Goal: Transaction & Acquisition: Obtain resource

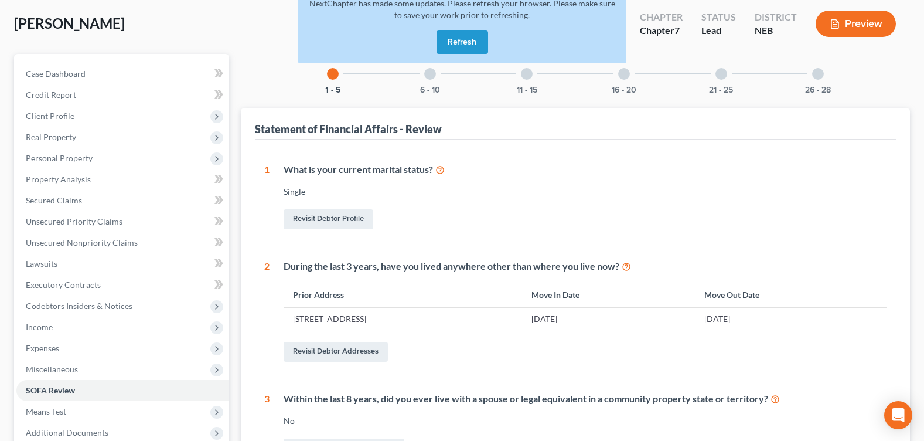
scroll to position [117, 0]
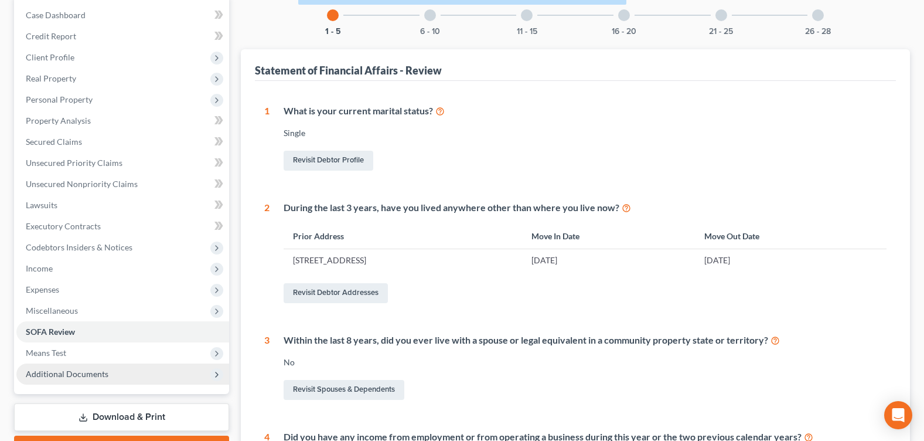
click at [96, 372] on span "Additional Documents" at bounding box center [67, 374] width 83 height 10
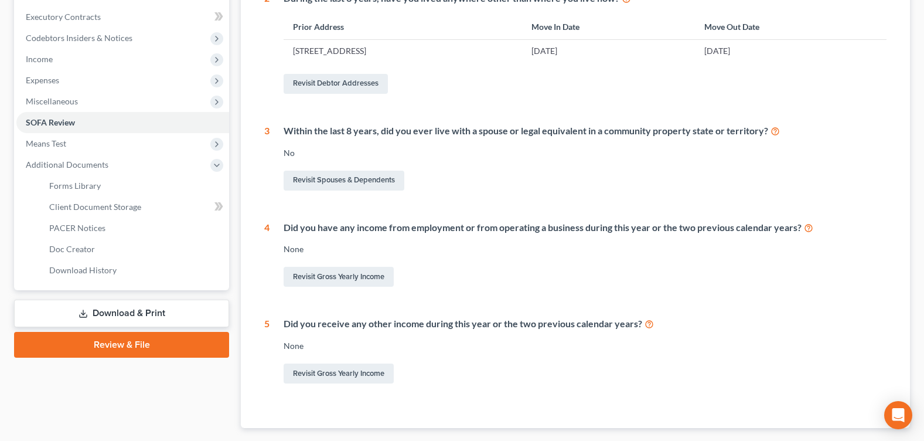
scroll to position [352, 0]
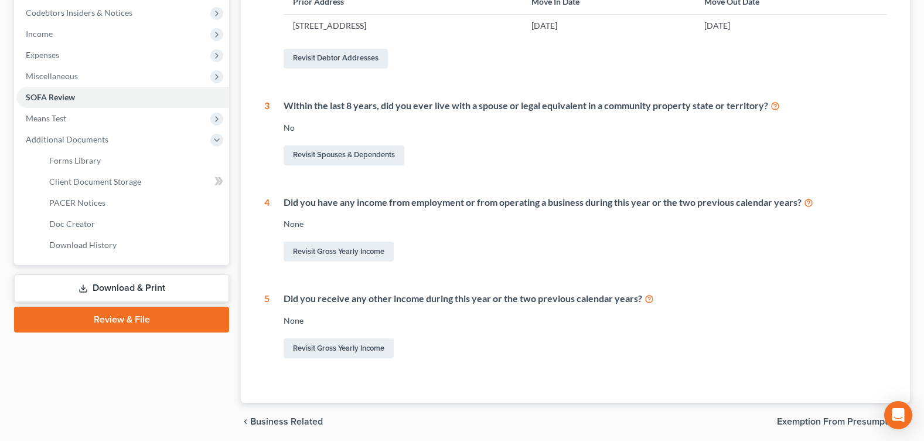
click at [172, 285] on link "Download & Print" at bounding box center [121, 288] width 215 height 28
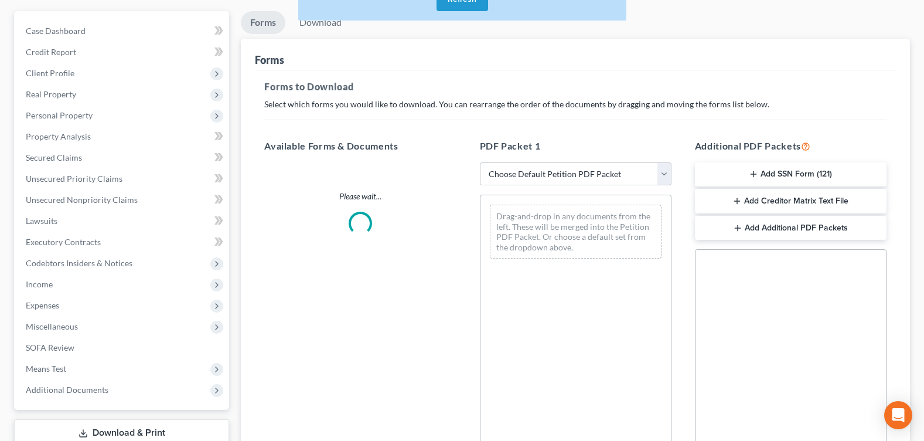
scroll to position [5, 0]
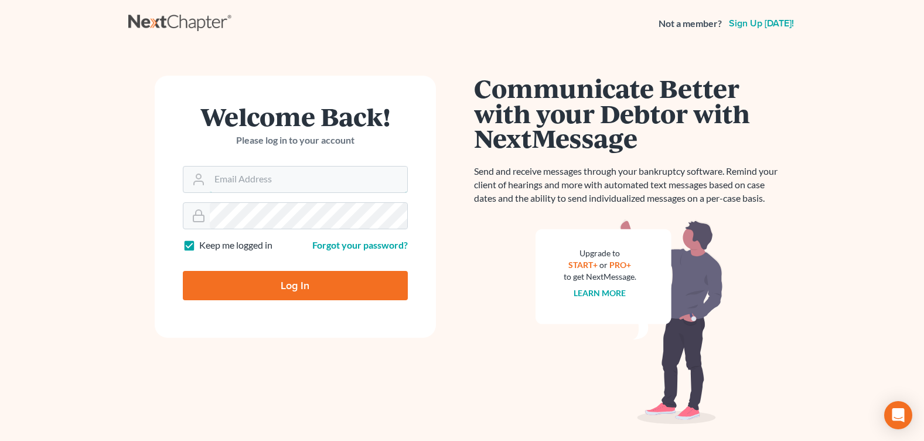
type input "[EMAIL_ADDRESS][DOMAIN_NAME]"
click at [268, 279] on input "Log In" at bounding box center [295, 285] width 225 height 29
type input "Thinking..."
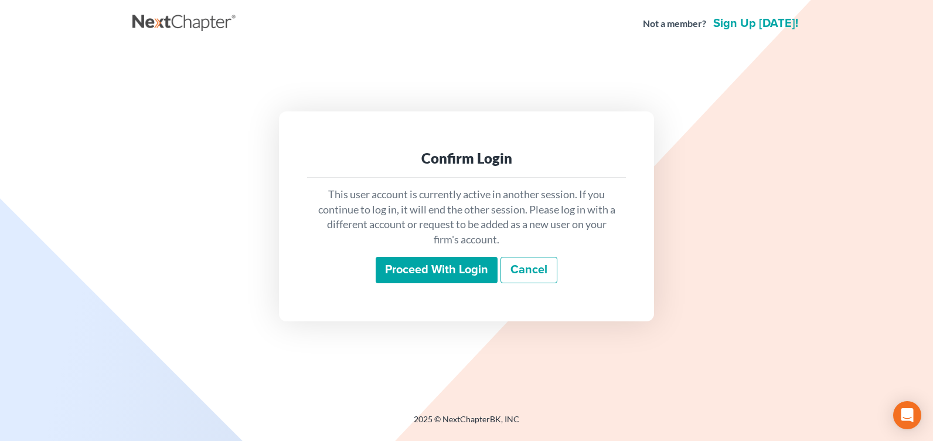
click at [401, 264] on input "Proceed with login" at bounding box center [437, 270] width 122 height 27
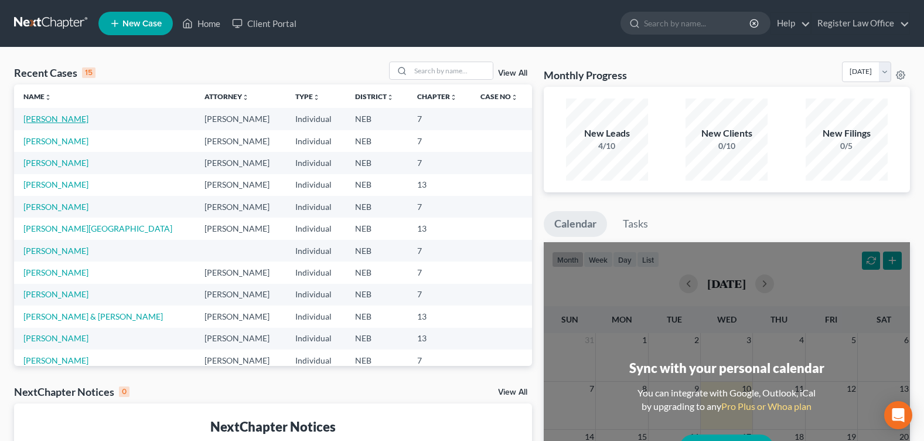
click at [83, 123] on link "Allmendinger, Sheana" at bounding box center [55, 119] width 65 height 10
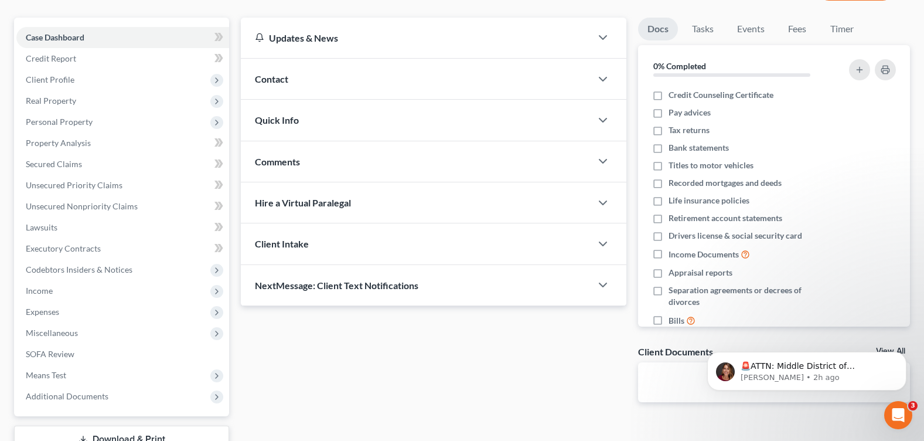
scroll to position [182, 0]
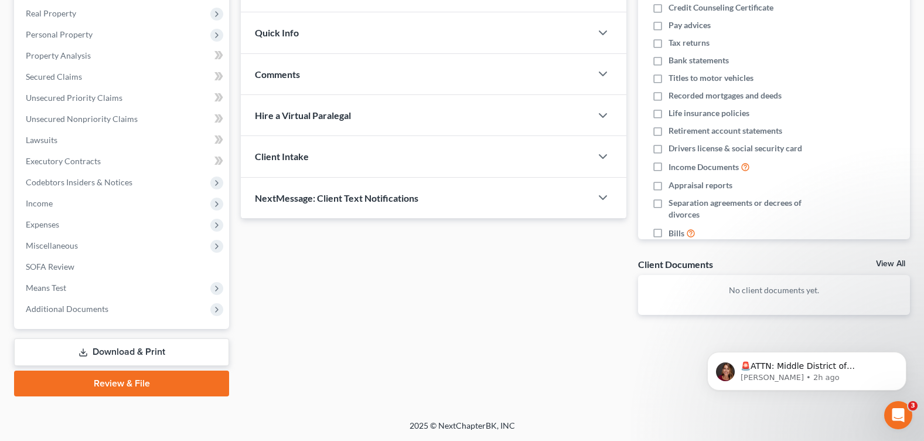
click at [165, 346] on link "Download & Print" at bounding box center [121, 352] width 215 height 28
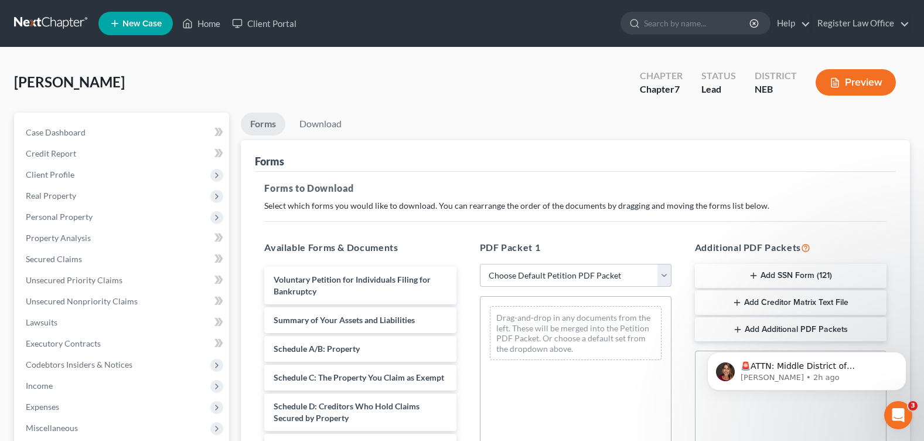
click at [668, 276] on select "Choose Default Petition PDF Packet Complete Bankruptcy Petition (all forms and …" at bounding box center [576, 275] width 192 height 23
select select "0"
click at [480, 264] on select "Choose Default Petition PDF Packet Complete Bankruptcy Petition (all forms and …" at bounding box center [576, 275] width 192 height 23
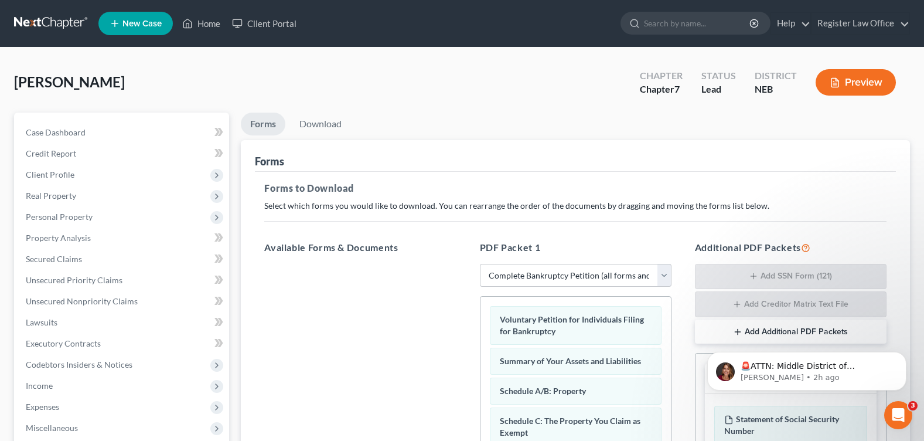
click at [609, 181] on h5 "Forms to Download" at bounding box center [575, 188] width 622 height 14
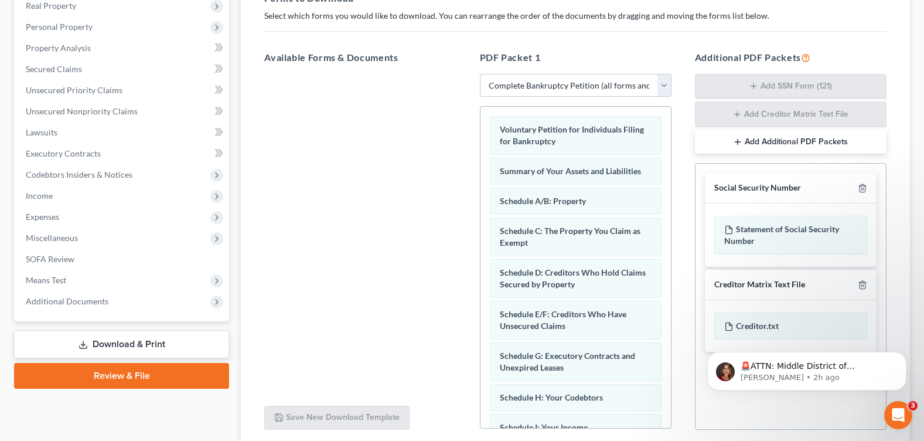
scroll to position [284, 0]
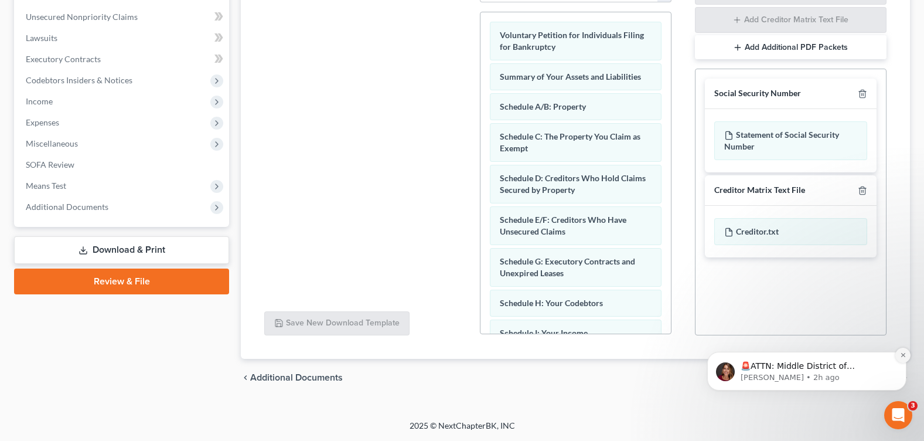
click at [902, 360] on button "Dismiss notification" at bounding box center [902, 354] width 15 height 15
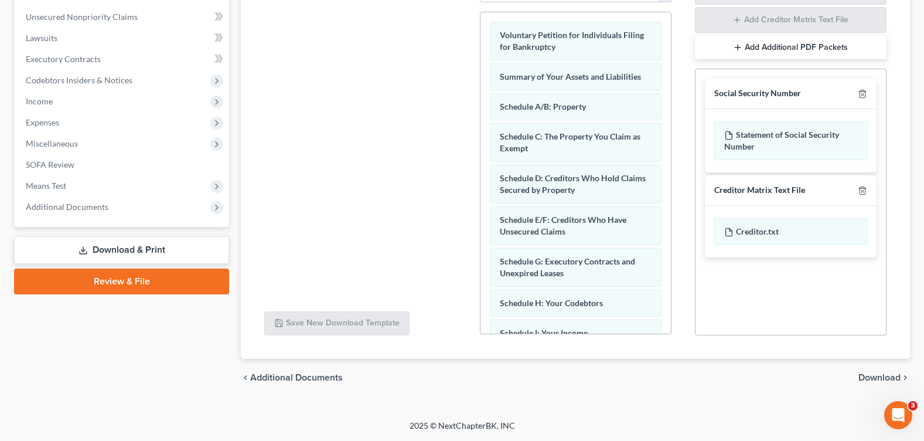
click at [888, 377] on span "Download" at bounding box center [879, 377] width 42 height 9
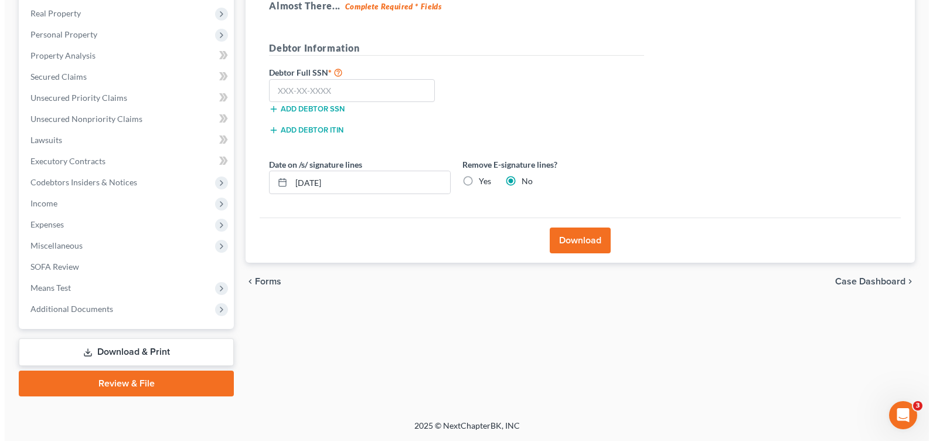
scroll to position [182, 0]
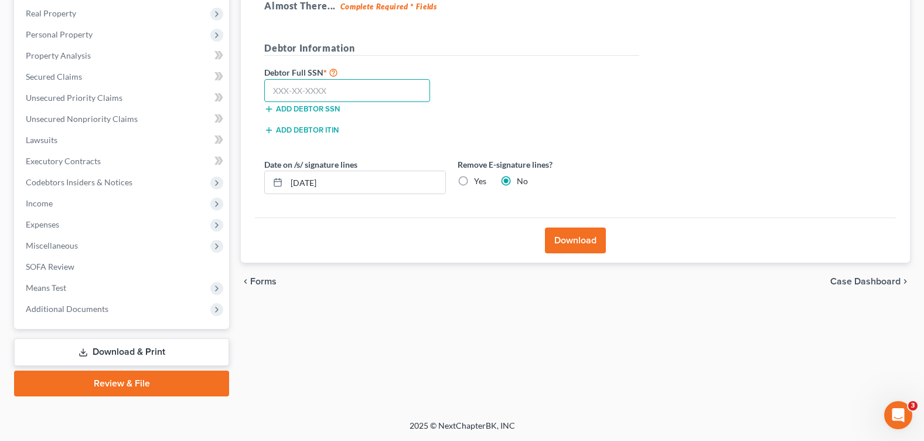
click at [352, 99] on input "text" at bounding box center [347, 90] width 166 height 23
click at [340, 86] on input "text" at bounding box center [347, 90] width 166 height 23
type input "505-11-3269"
click at [582, 248] on button "Download" at bounding box center [575, 240] width 61 height 26
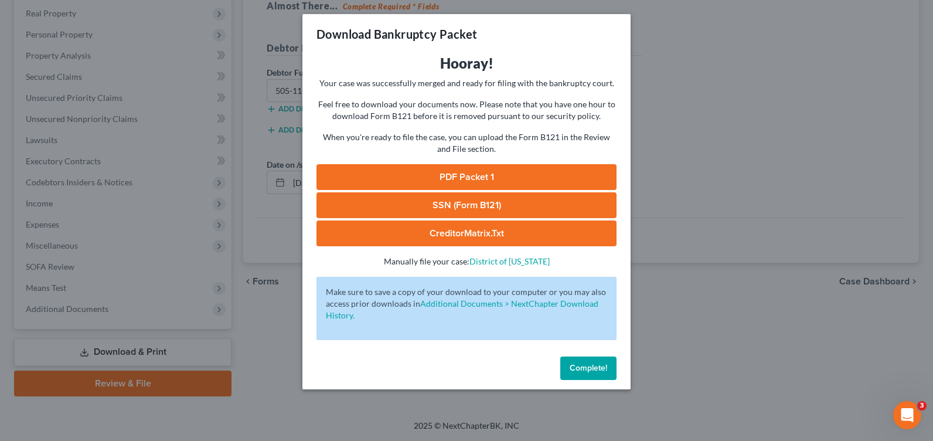
click at [496, 173] on link "PDF Packet 1" at bounding box center [466, 177] width 300 height 26
